Goal: Transaction & Acquisition: Purchase product/service

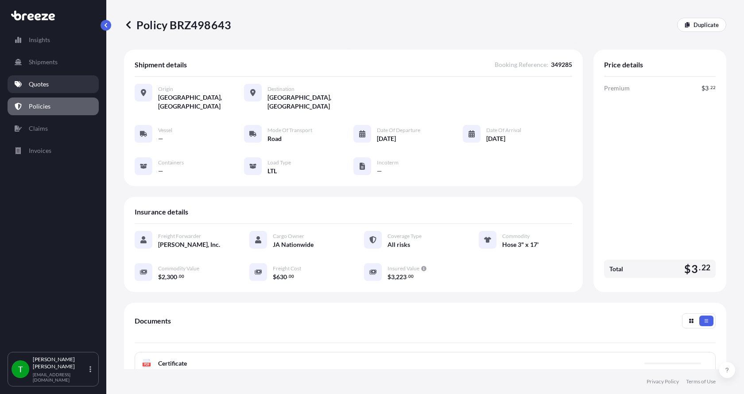
click at [44, 85] on p "Quotes" at bounding box center [39, 84] width 20 height 9
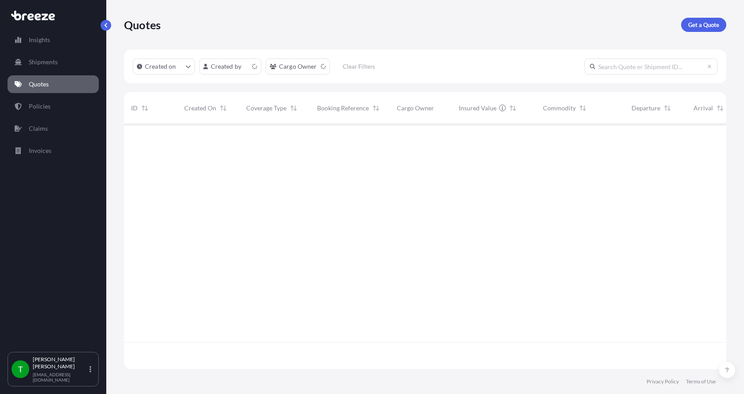
scroll to position [243, 595]
click at [704, 27] on p "Get a Quote" at bounding box center [703, 24] width 31 height 9
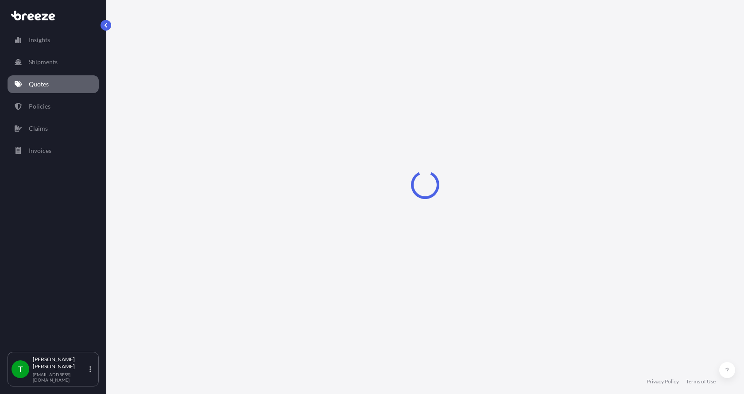
select select "Sea"
select select "1"
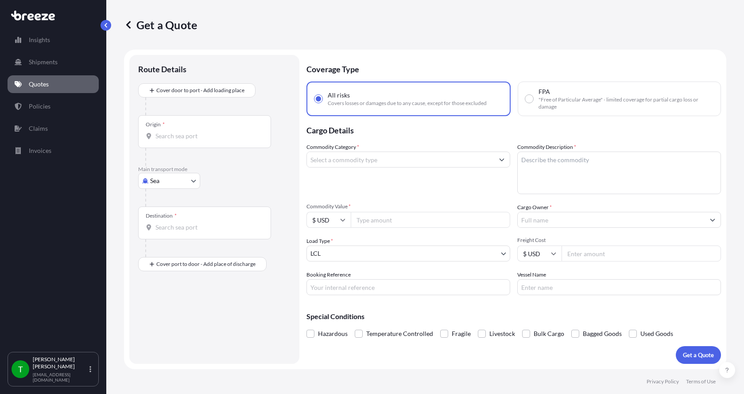
click at [158, 182] on body "Insights Shipments Quotes Policies Claims Invoices T [PERSON_NAME] [EMAIL_ADDRE…" at bounding box center [372, 197] width 744 height 394
click at [166, 232] on span "Road" at bounding box center [162, 235] width 14 height 9
select select "Road"
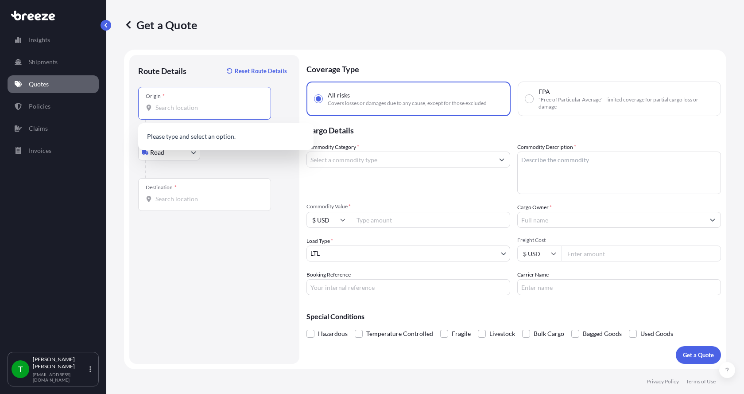
click at [178, 107] on input "Origin *" at bounding box center [207, 107] width 104 height 9
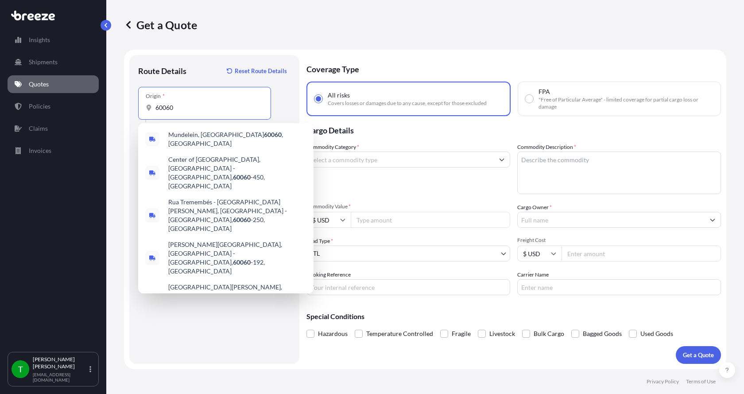
drag, startPoint x: 178, startPoint y: 107, endPoint x: 148, endPoint y: 111, distance: 30.4
click at [148, 111] on div "60060" at bounding box center [205, 107] width 118 height 9
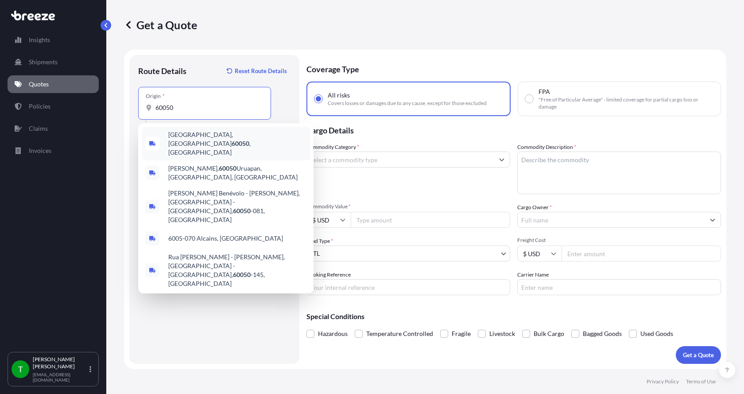
drag, startPoint x: 169, startPoint y: 108, endPoint x: 145, endPoint y: 110, distance: 24.0
click at [145, 110] on div "Origin * 60050" at bounding box center [204, 103] width 133 height 33
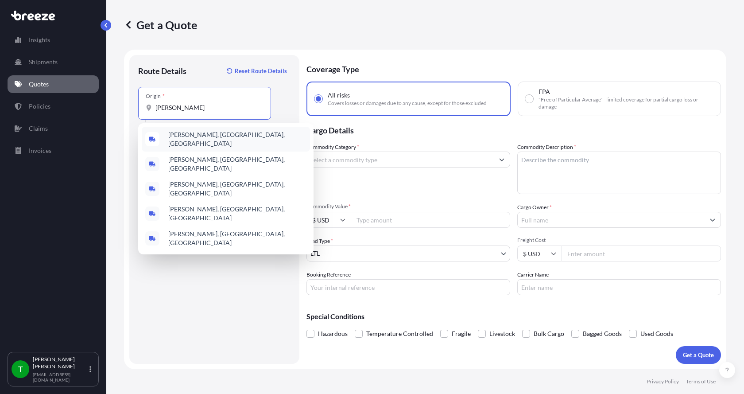
click at [178, 133] on span "[PERSON_NAME], [GEOGRAPHIC_DATA], [GEOGRAPHIC_DATA]" at bounding box center [237, 139] width 138 height 18
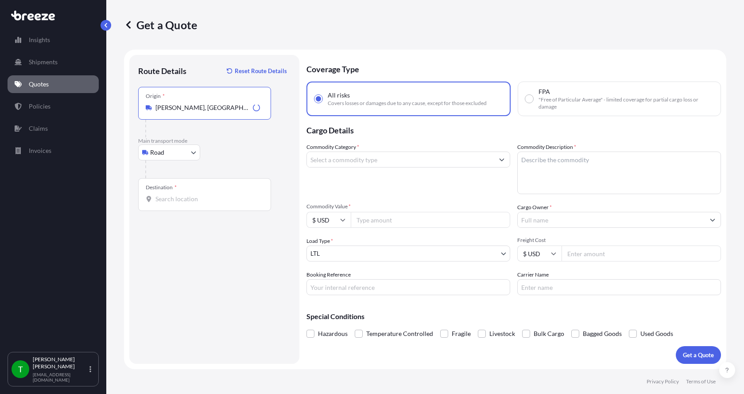
type input "[PERSON_NAME], [GEOGRAPHIC_DATA], [GEOGRAPHIC_DATA]"
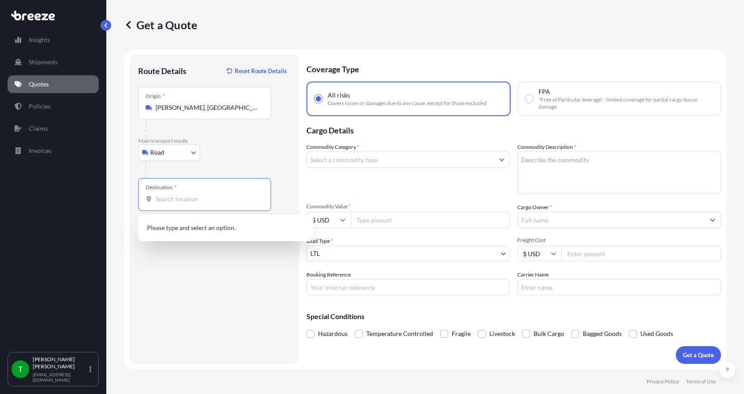
click at [157, 200] on input "Destination *" at bounding box center [207, 198] width 104 height 9
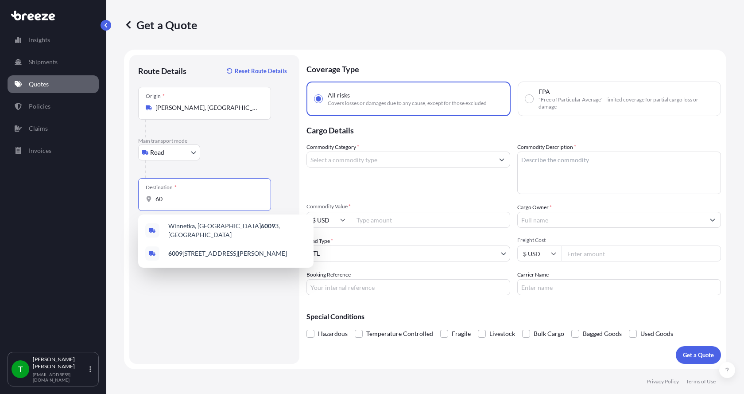
type input "6"
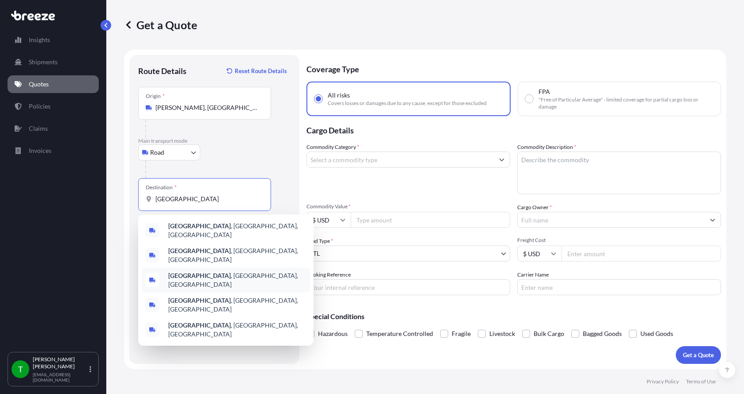
click at [182, 267] on div "[GEOGRAPHIC_DATA] , [GEOGRAPHIC_DATA], [GEOGRAPHIC_DATA]" at bounding box center [226, 279] width 168 height 25
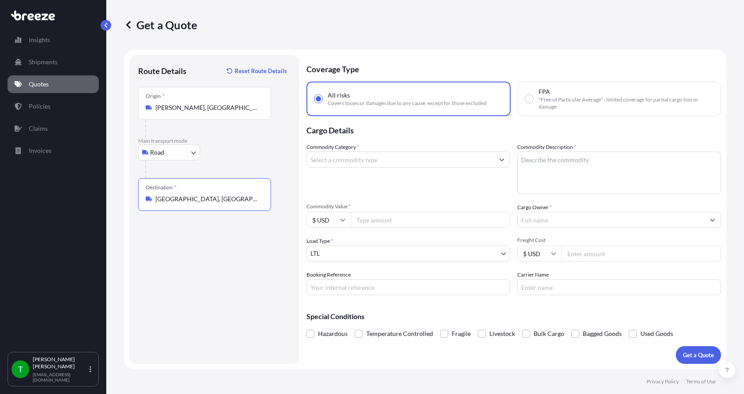
type input "[GEOGRAPHIC_DATA], [GEOGRAPHIC_DATA], [GEOGRAPHIC_DATA]"
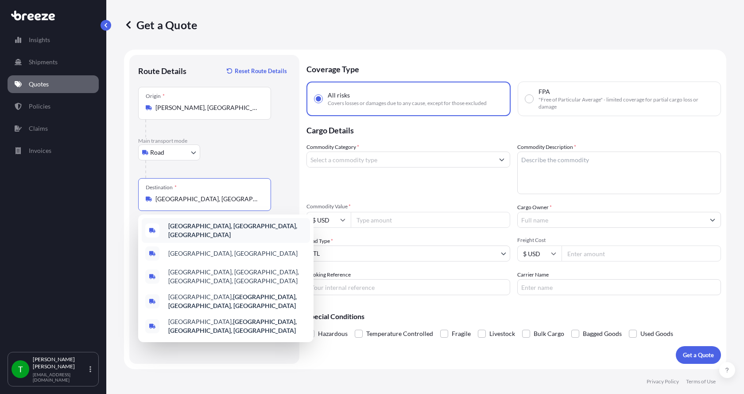
click at [191, 228] on b "[GEOGRAPHIC_DATA], [GEOGRAPHIC_DATA], [GEOGRAPHIC_DATA]" at bounding box center [232, 230] width 129 height 16
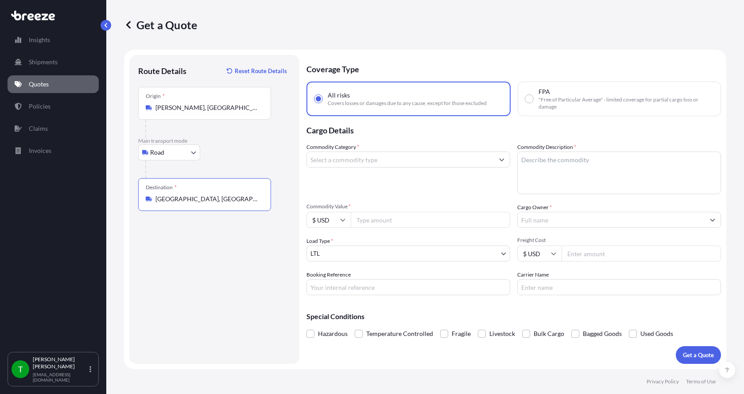
click at [329, 159] on input "Commodity Category *" at bounding box center [400, 159] width 187 height 16
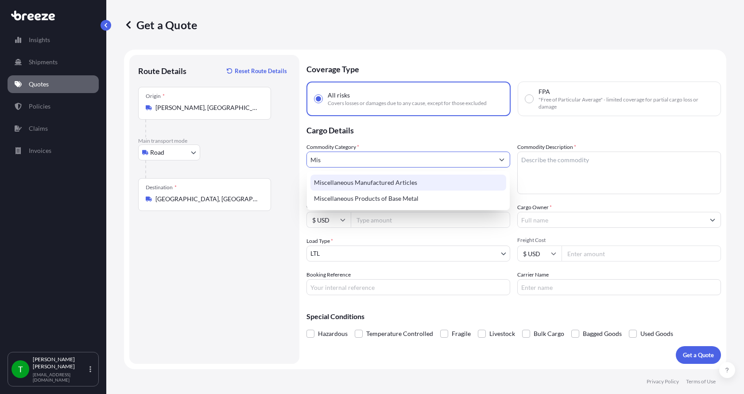
click at [341, 184] on div "Miscellaneous Manufactured Articles" at bounding box center [408, 182] width 196 height 16
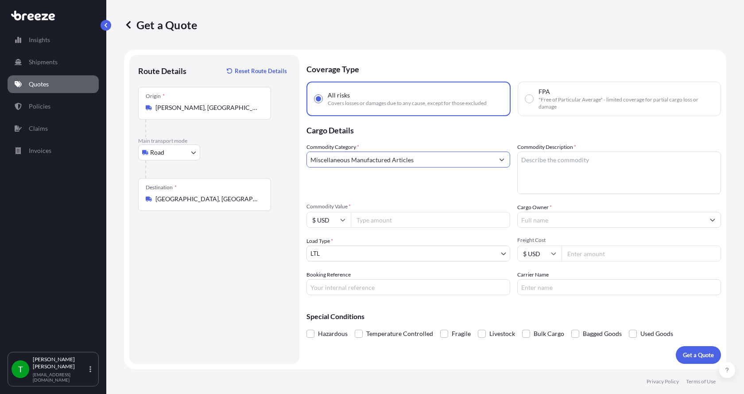
type input "Miscellaneous Manufactured Articles"
click at [534, 157] on textarea "Commodity Description *" at bounding box center [619, 172] width 204 height 42
type textarea "Scientific Equipment"
click at [397, 222] on input "Commodity Value *" at bounding box center [430, 220] width 159 height 16
type input "149000.00"
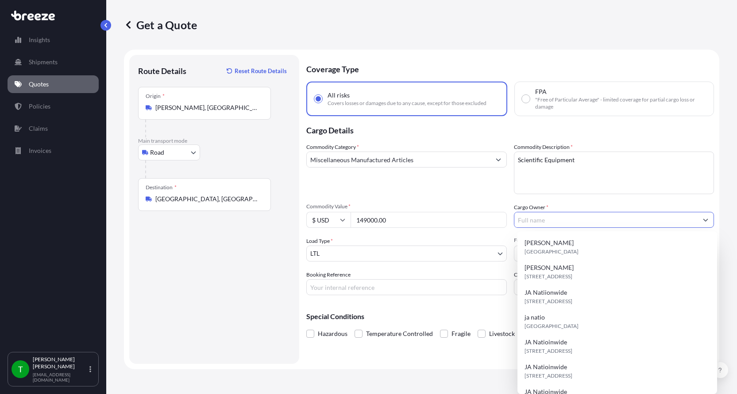
click at [538, 224] on input "Cargo Owner *" at bounding box center [606, 220] width 184 height 16
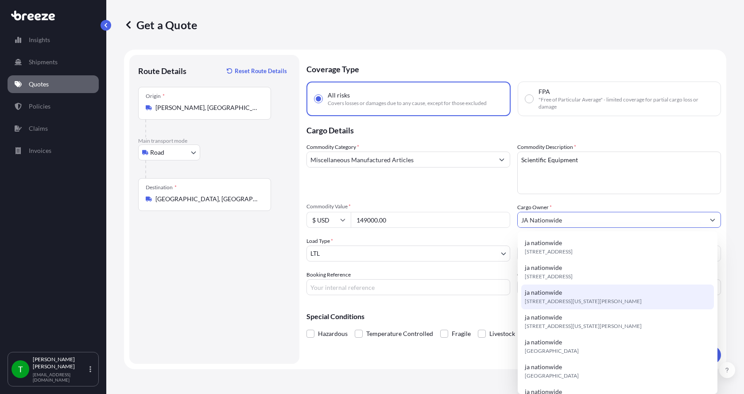
click at [528, 288] on span "ja nationwide" at bounding box center [543, 292] width 37 height 9
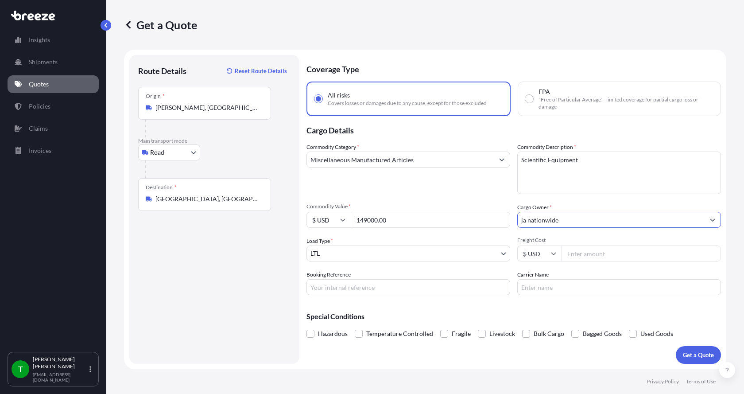
type input "ja nationwide"
click at [580, 255] on input "Freight Cost" at bounding box center [640, 253] width 159 height 16
type input "300.00"
click at [559, 286] on input "Carrier Name" at bounding box center [619, 287] width 204 height 16
type input "Double D"
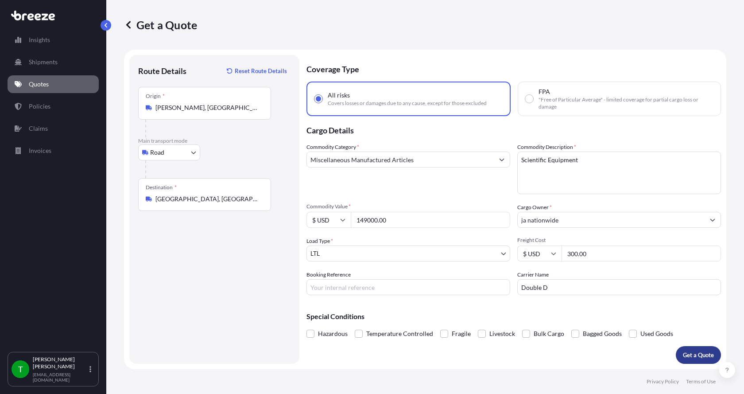
click at [689, 348] on button "Get a Quote" at bounding box center [698, 355] width 45 height 18
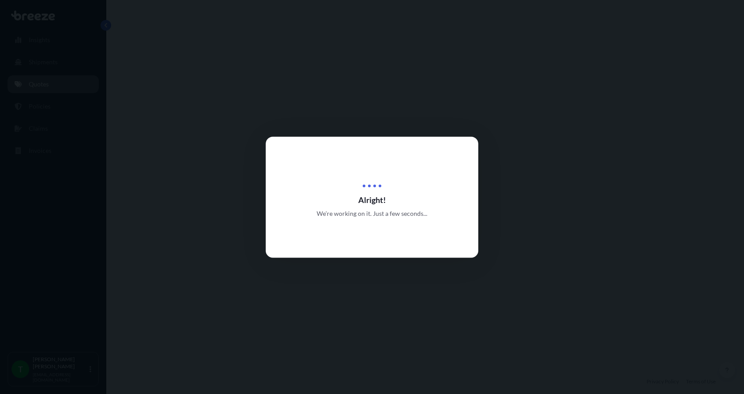
select select "Road"
select select "1"
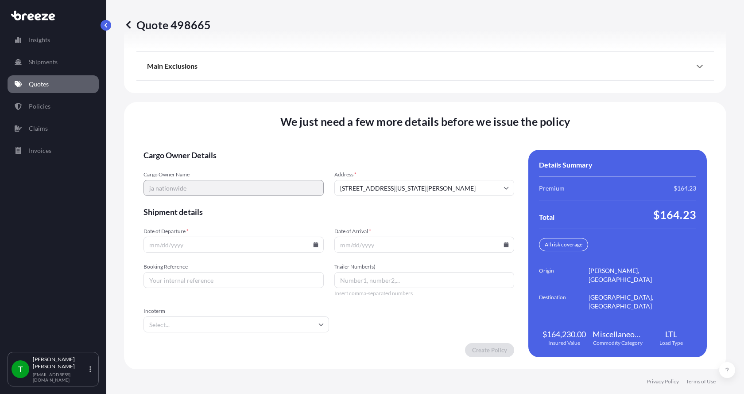
scroll to position [1165, 0]
click at [355, 185] on input "[STREET_ADDRESS][US_STATE][PERSON_NAME]" at bounding box center [424, 187] width 180 height 16
click at [48, 86] on p "Quotes" at bounding box center [39, 84] width 20 height 9
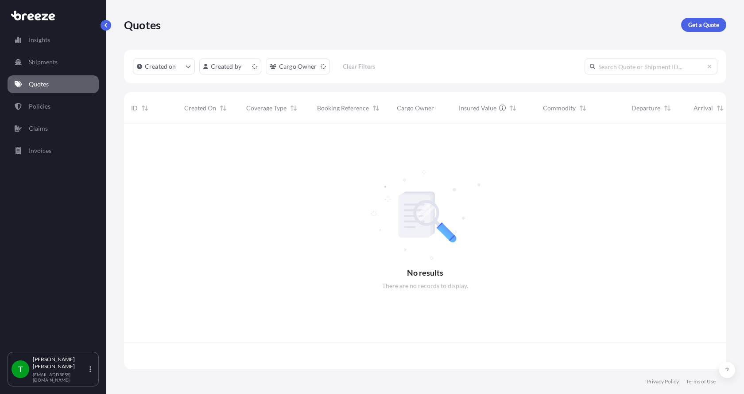
scroll to position [243, 595]
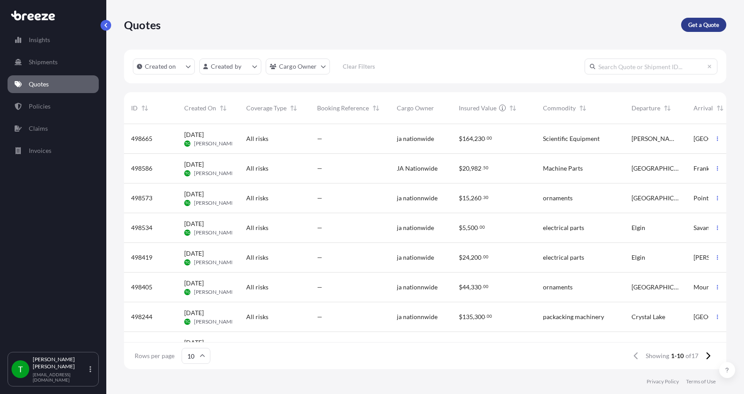
click at [695, 25] on p "Get a Quote" at bounding box center [703, 24] width 31 height 9
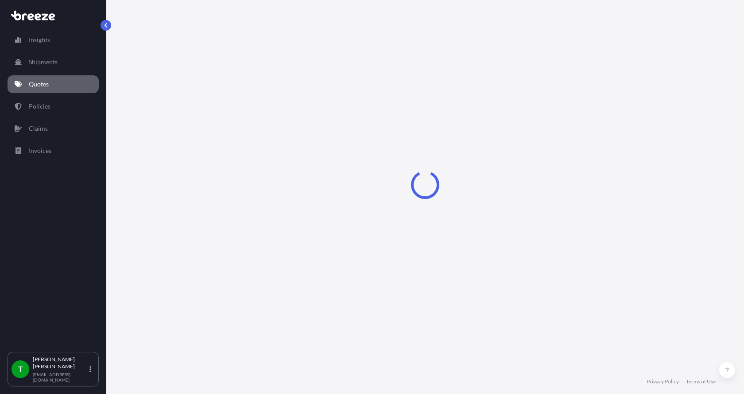
select select "Sea"
select select "1"
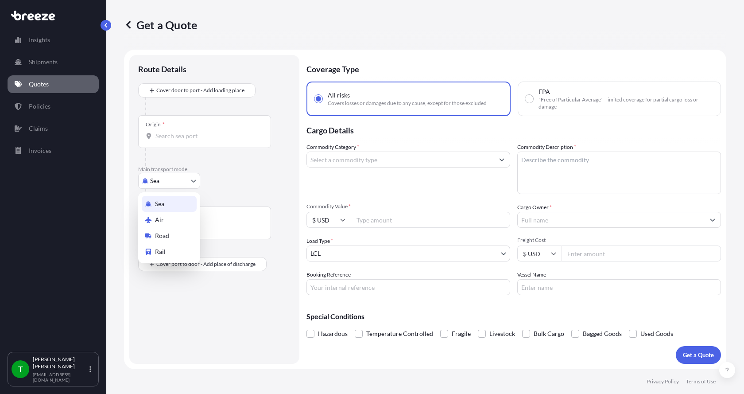
click at [171, 180] on body "Insights Shipments Quotes Policies Claims Invoices T [PERSON_NAME] [EMAIL_ADDRE…" at bounding box center [372, 197] width 744 height 394
click at [163, 235] on span "Road" at bounding box center [162, 235] width 14 height 9
select select "Road"
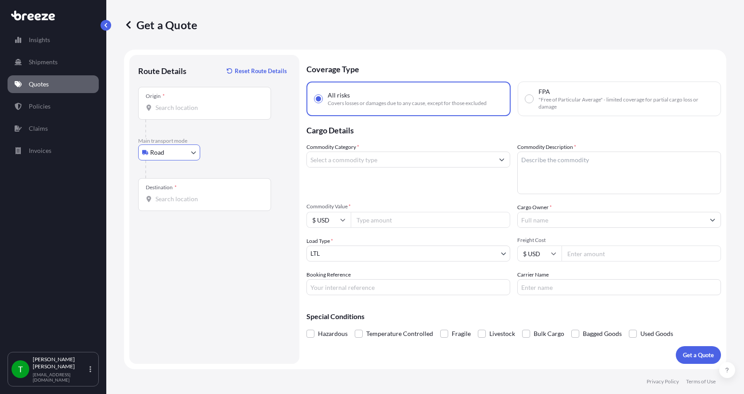
click at [178, 104] on input "Origin *" at bounding box center [207, 107] width 104 height 9
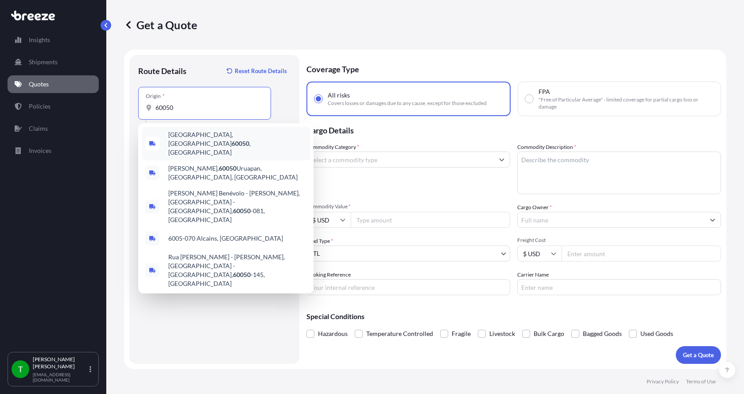
drag, startPoint x: 196, startPoint y: 112, endPoint x: 134, endPoint y: 111, distance: 61.5
click at [134, 111] on div "Route Details Reset Route Details Place of loading Road Road Rail Origin * 6005…" at bounding box center [214, 209] width 170 height 309
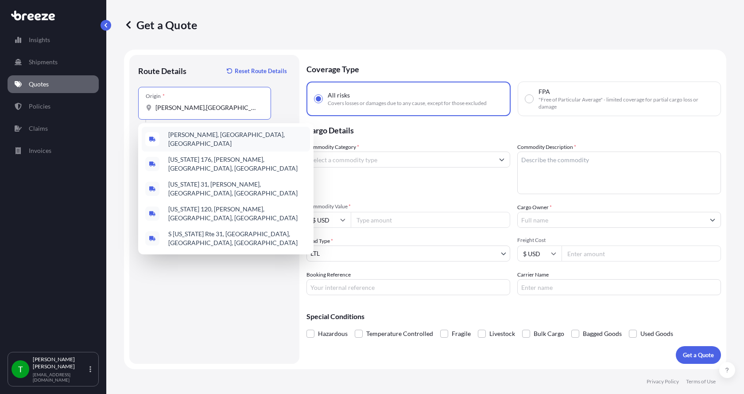
click at [190, 140] on span "[PERSON_NAME], [GEOGRAPHIC_DATA], [GEOGRAPHIC_DATA]" at bounding box center [237, 139] width 138 height 18
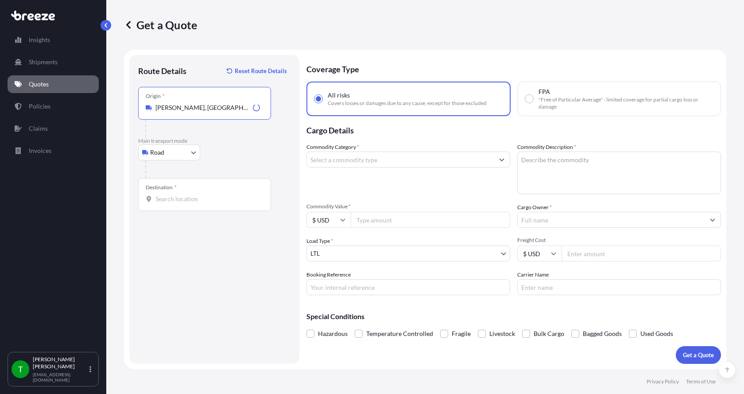
type input "[PERSON_NAME], [GEOGRAPHIC_DATA], [GEOGRAPHIC_DATA]"
click at [182, 193] on div "Destination *" at bounding box center [204, 194] width 133 height 33
click at [182, 194] on input "Destination *" at bounding box center [207, 198] width 104 height 9
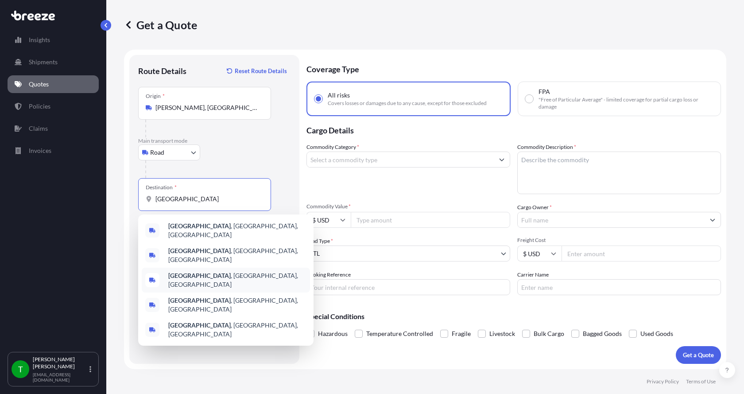
click at [174, 271] on b "[GEOGRAPHIC_DATA]" at bounding box center [199, 275] width 62 height 8
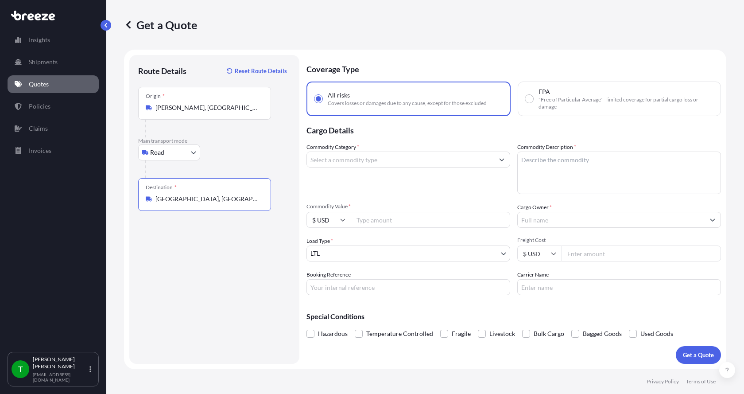
type input "[GEOGRAPHIC_DATA], [GEOGRAPHIC_DATA], [GEOGRAPHIC_DATA]"
click at [331, 155] on input "Commodity Category *" at bounding box center [400, 159] width 187 height 16
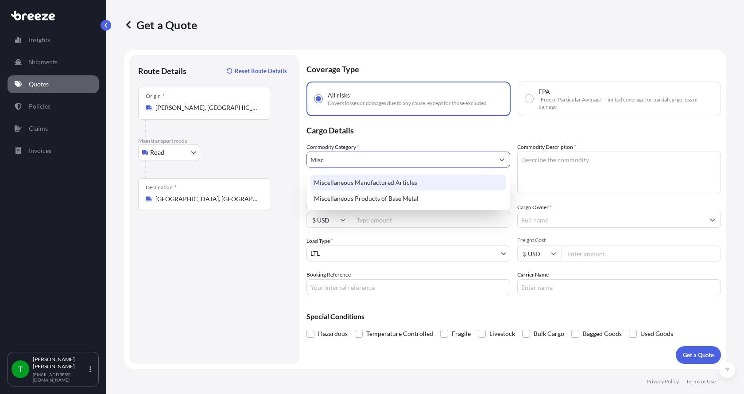
click at [340, 180] on div "Miscellaneous Manufactured Articles" at bounding box center [408, 182] width 196 height 16
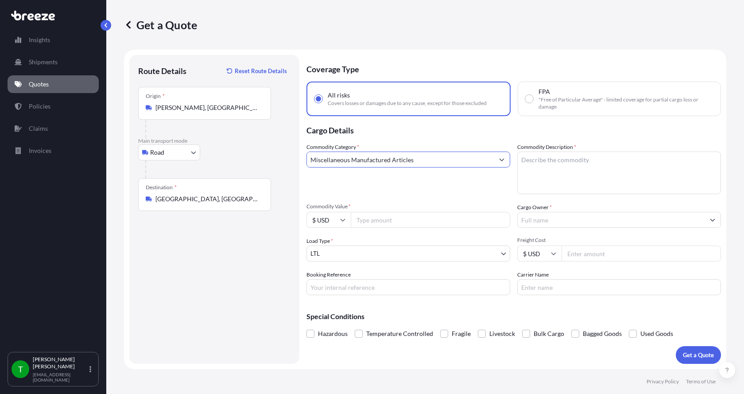
type input "Miscellaneous Manufactured Articles"
click at [532, 159] on textarea "Commodity Description *" at bounding box center [619, 172] width 204 height 42
type textarea "Scientific Instruments"
click at [391, 224] on input "Commodity Value *" at bounding box center [430, 220] width 159 height 16
click at [364, 220] on input "Commodity Value *" at bounding box center [430, 220] width 159 height 16
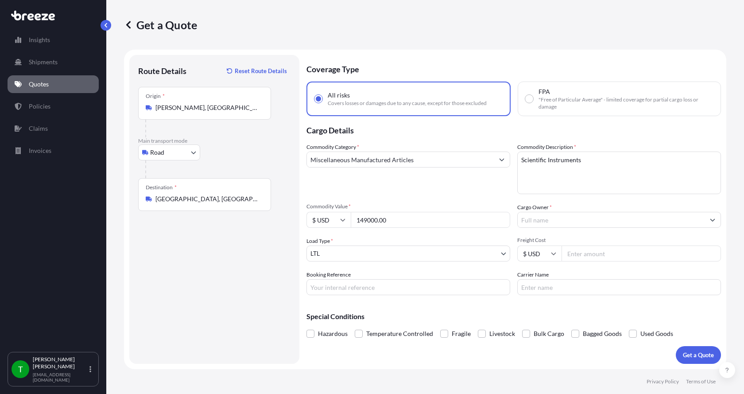
type input "149000.00"
click at [534, 220] on input "Cargo Owner *" at bounding box center [611, 220] width 187 height 16
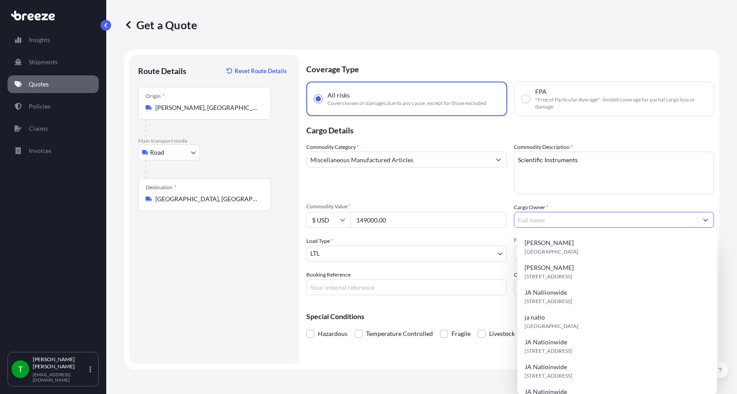
type input "N"
type input "JA Nationwide"
click at [355, 286] on input "Booking Reference" at bounding box center [406, 287] width 201 height 16
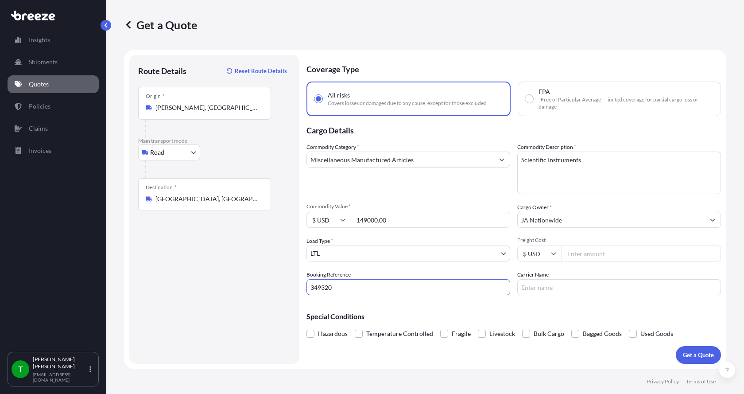
type input "349320"
click at [594, 253] on input "Freight Cost" at bounding box center [640, 253] width 159 height 16
type input "300.00"
click at [586, 286] on input "Carrier Name" at bounding box center [619, 287] width 204 height 16
type input "[PERSON_NAME]"
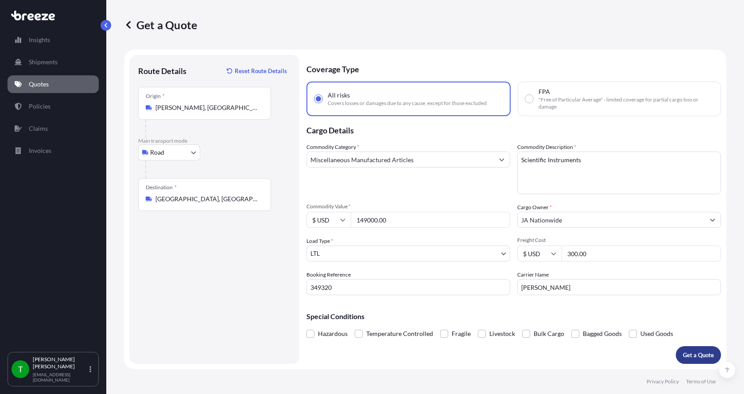
click at [690, 350] on button "Get a Quote" at bounding box center [698, 355] width 45 height 18
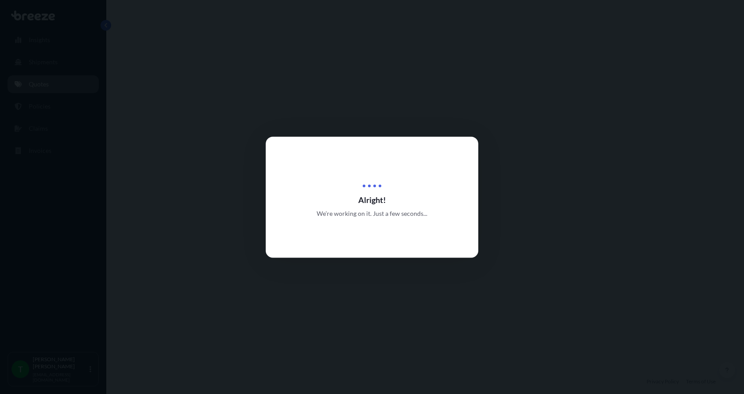
select select "Road"
select select "1"
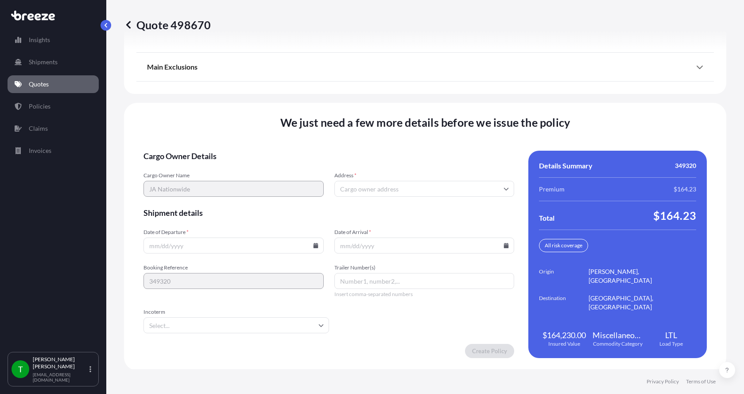
scroll to position [1165, 0]
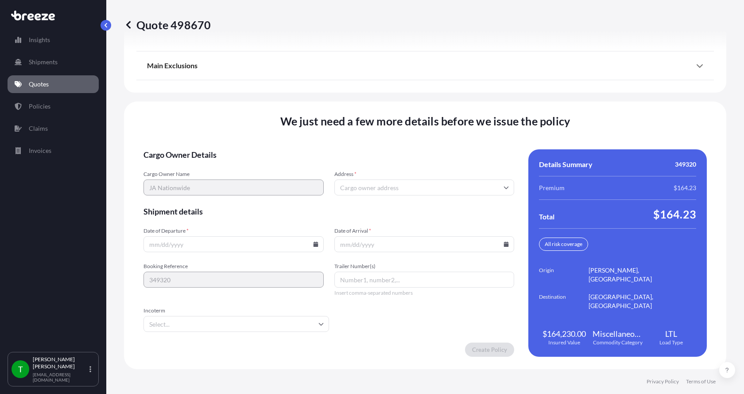
click at [358, 190] on input "Address *" at bounding box center [424, 187] width 180 height 16
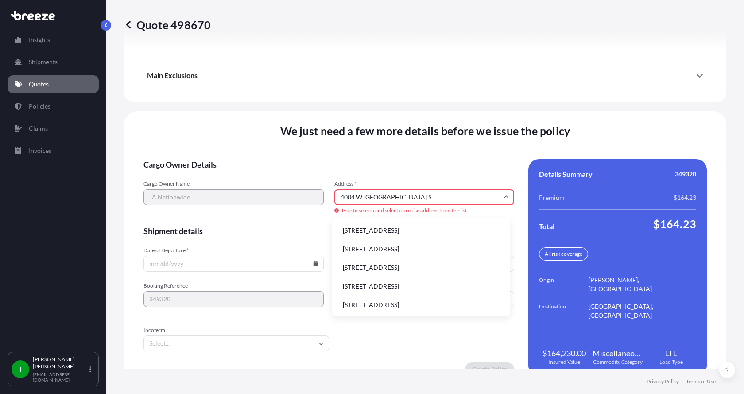
click at [378, 232] on li "[STREET_ADDRESS]" at bounding box center [421, 230] width 171 height 17
type input "[STREET_ADDRESS][PERSON_NAME]"
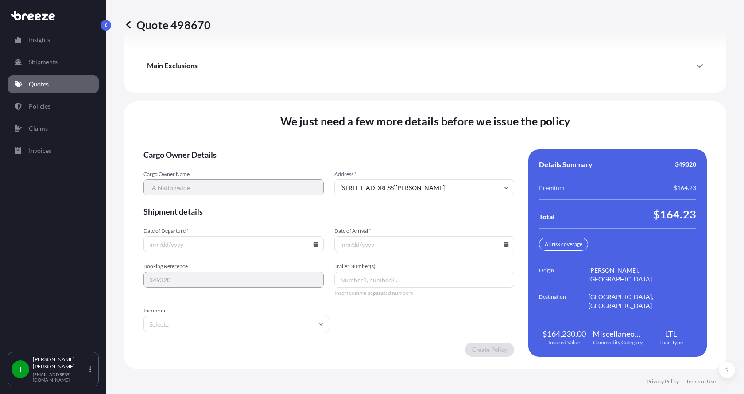
click at [313, 244] on icon at bounding box center [315, 243] width 5 height 5
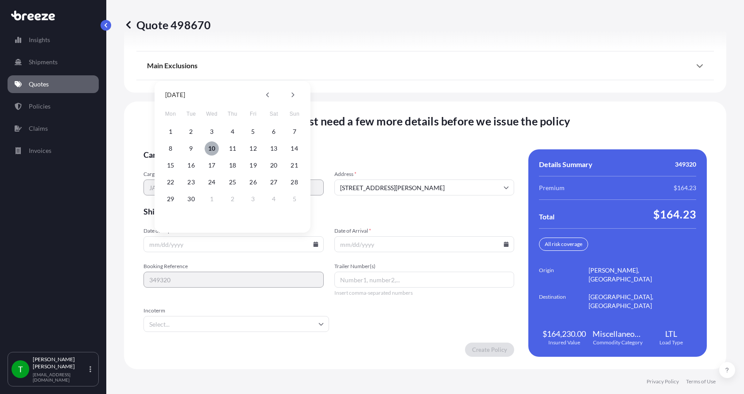
click at [212, 148] on button "10" at bounding box center [212, 148] width 14 height 14
type input "[DATE]"
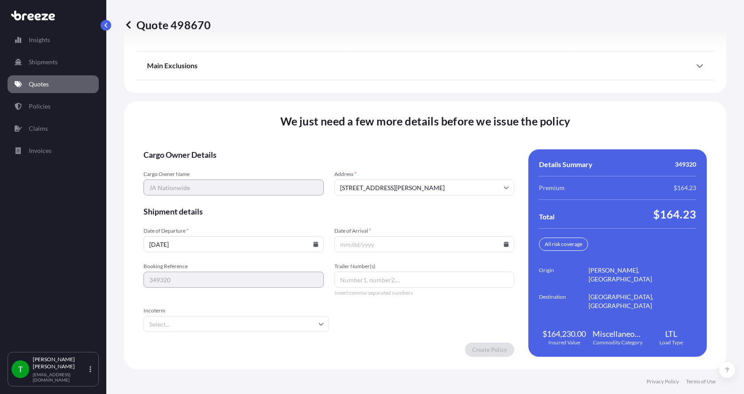
click at [212, 181] on button "10" at bounding box center [217, 185] width 11 height 8
click at [503, 242] on icon at bounding box center [505, 243] width 5 height 5
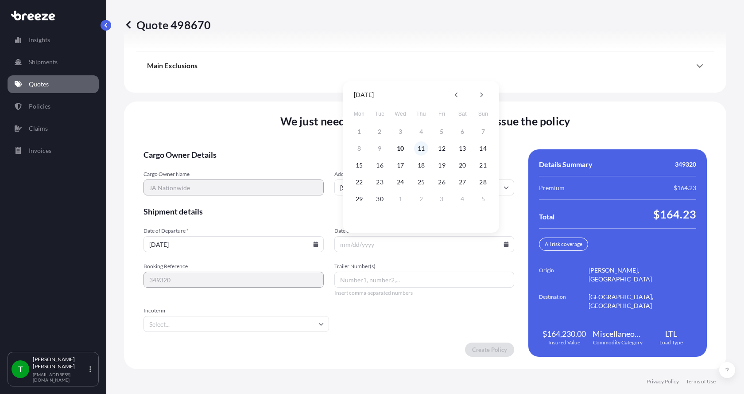
click at [419, 147] on button "11" at bounding box center [421, 148] width 14 height 14
type input "[DATE]"
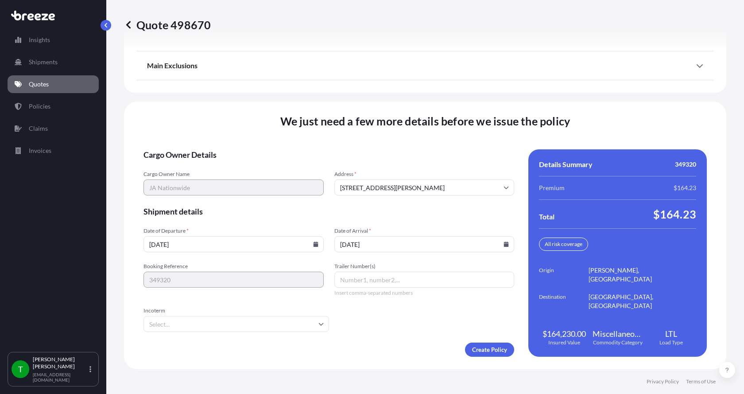
click at [420, 181] on button "11" at bounding box center [421, 185] width 11 height 8
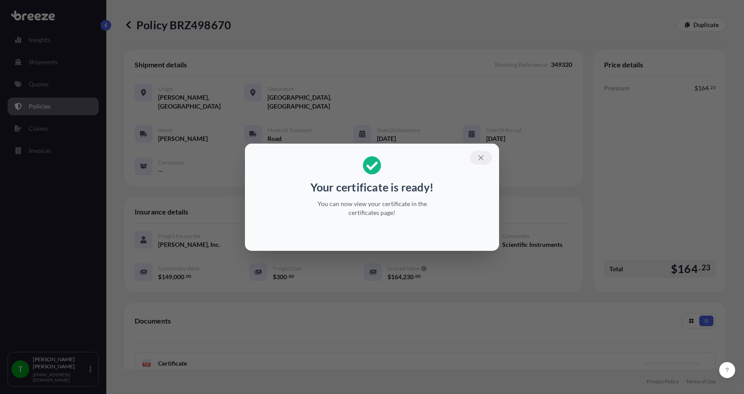
click at [481, 157] on icon "button" at bounding box center [480, 157] width 5 height 5
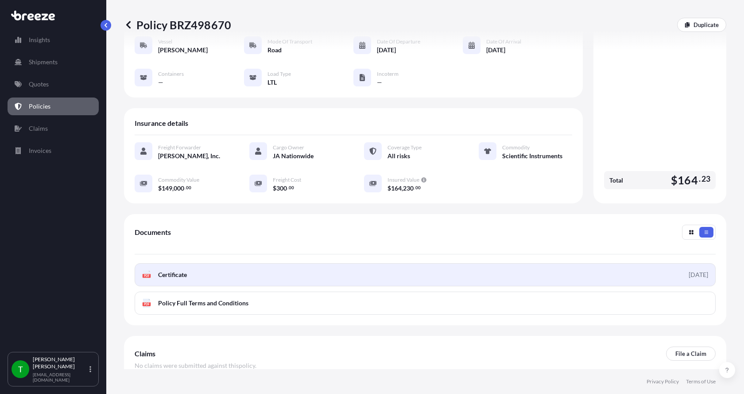
scroll to position [130, 0]
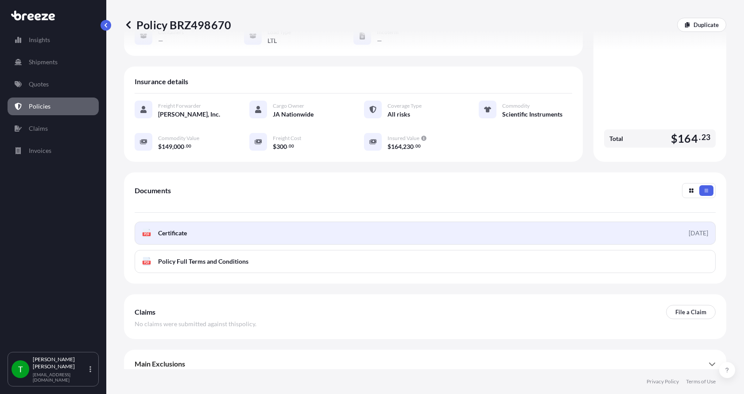
click at [147, 228] on icon at bounding box center [147, 232] width 8 height 9
